Goal: Task Accomplishment & Management: Manage account settings

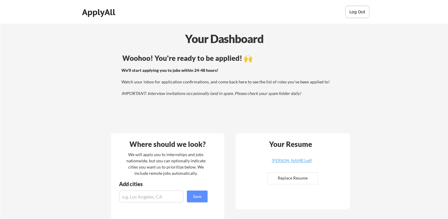
click at [361, 7] on button "Log Out" at bounding box center [358, 12] width 24 height 12
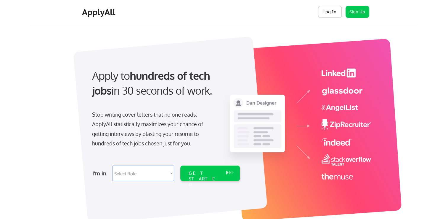
click at [327, 14] on button "Log In" at bounding box center [330, 12] width 24 height 12
